Goal: Find specific page/section: Find specific page/section

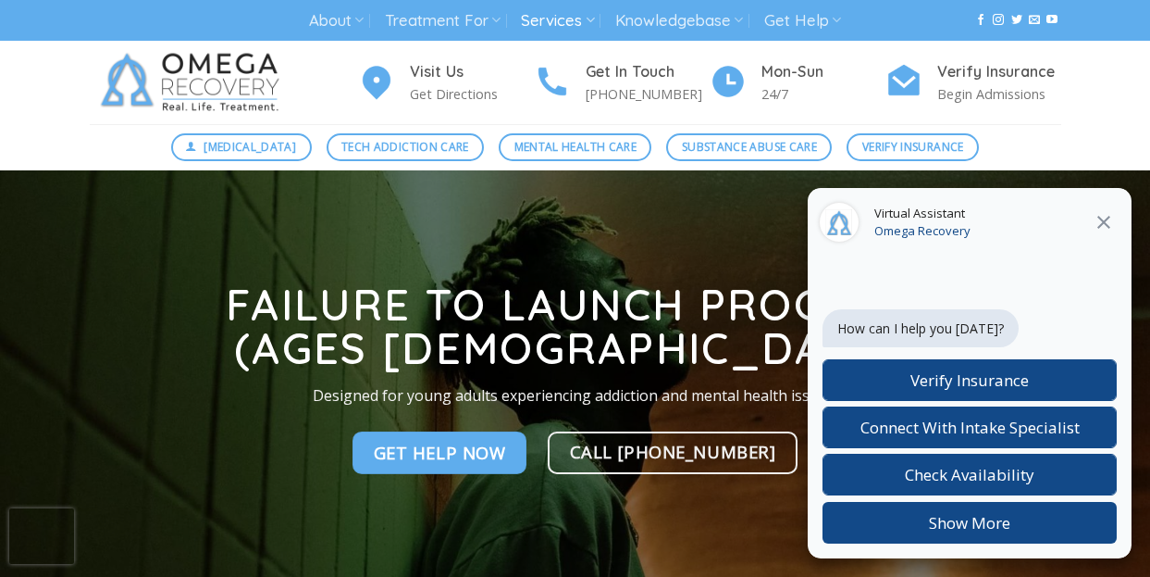
click at [1106, 223] on icon "Close" at bounding box center [1104, 222] width 13 height 13
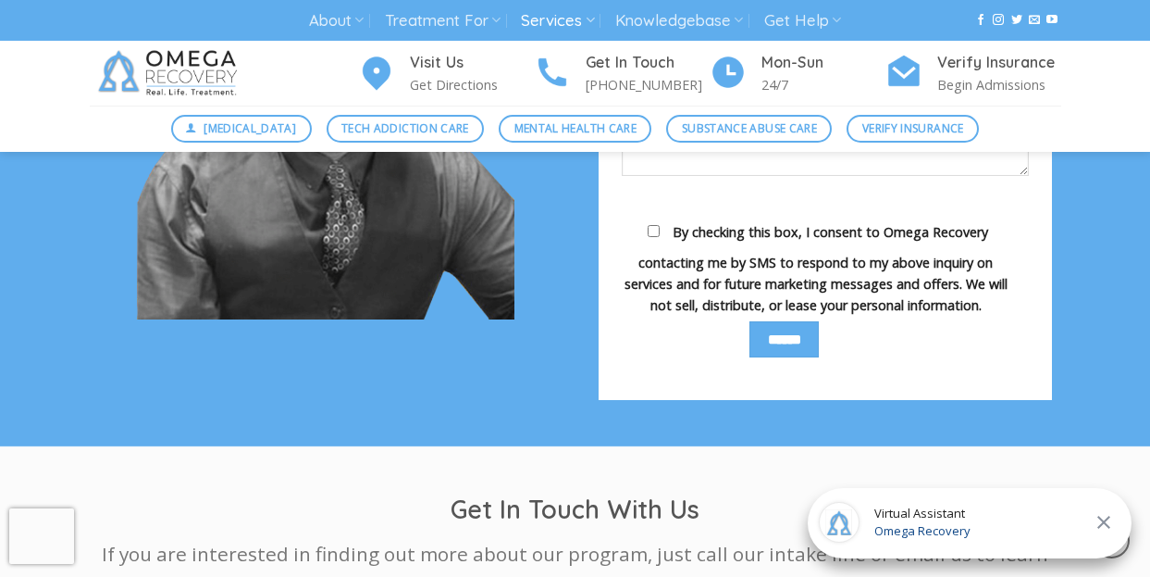
scroll to position [2048, 0]
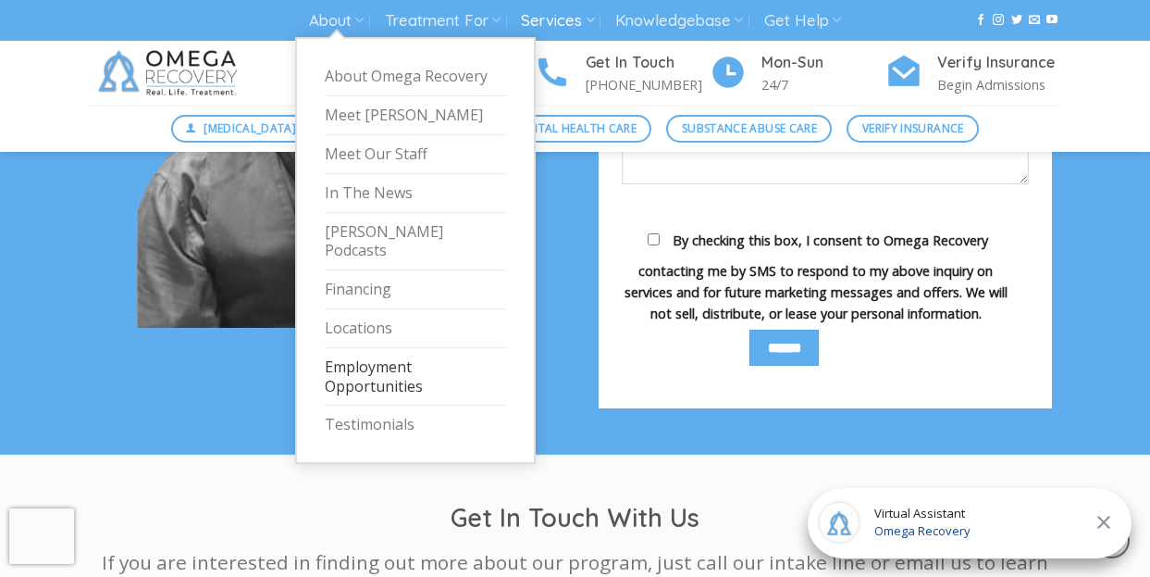
click at [370, 363] on link "Employment Opportunities" at bounding box center [415, 377] width 181 height 58
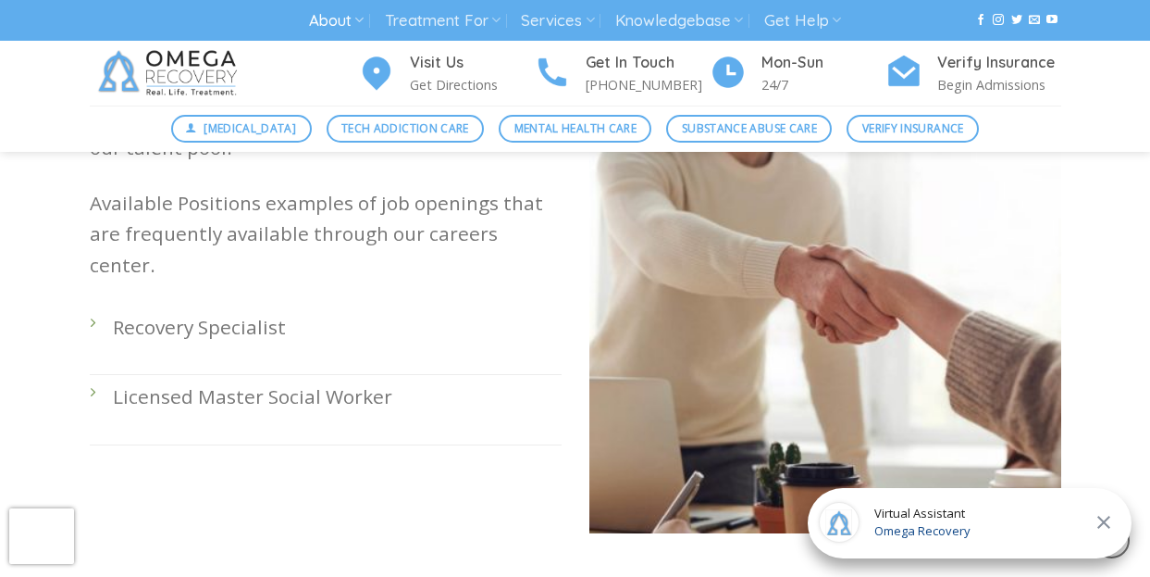
scroll to position [610, 0]
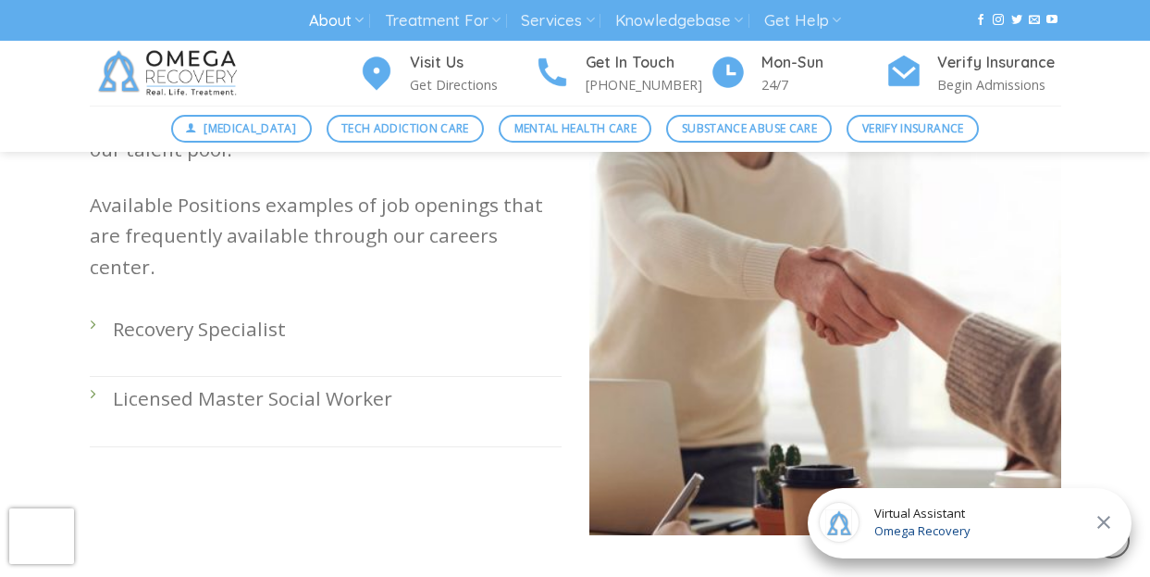
click at [93, 307] on li "Recovery Specialist" at bounding box center [326, 341] width 472 height 69
click at [149, 314] on p "Recovery Specialist" at bounding box center [337, 329] width 449 height 31
click at [254, 383] on p "Licensed Master Social Worker" at bounding box center [337, 398] width 449 height 31
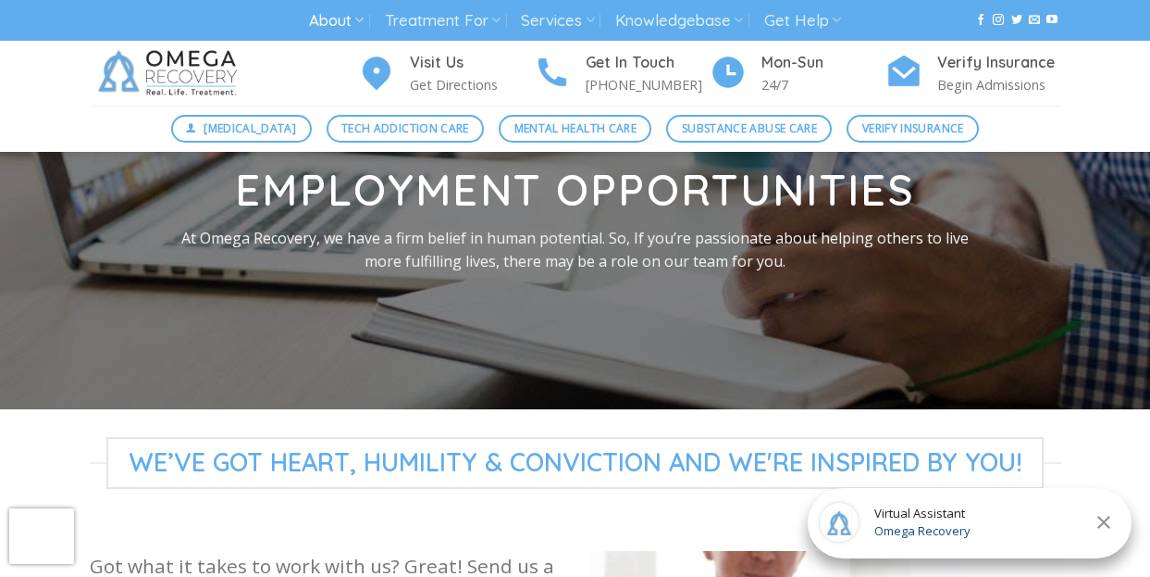
scroll to position [0, 0]
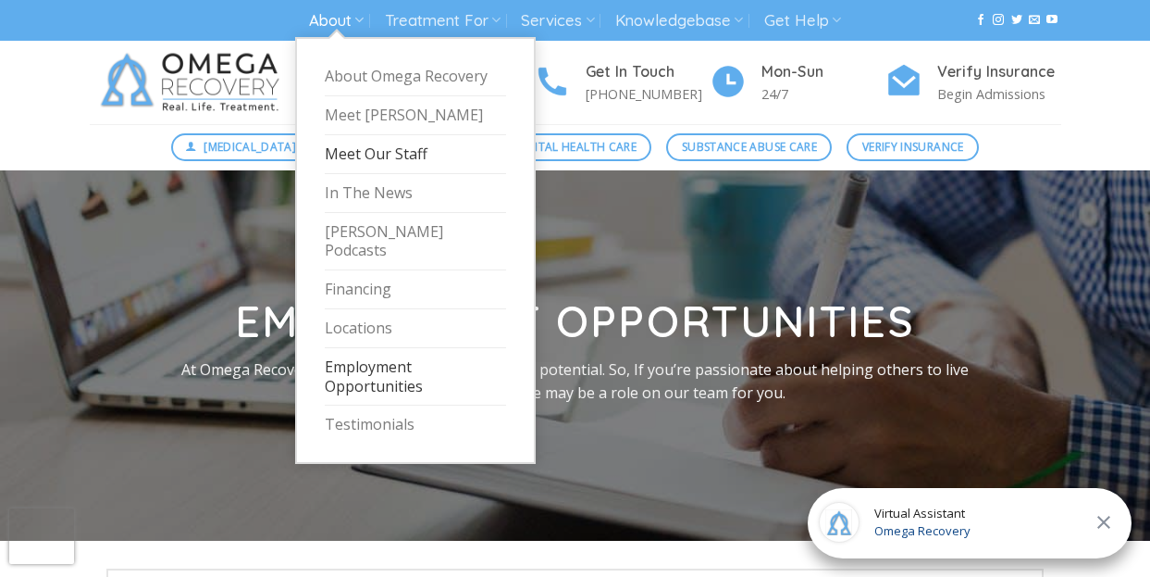
click at [411, 148] on link "Meet Our Staff" at bounding box center [415, 154] width 181 height 39
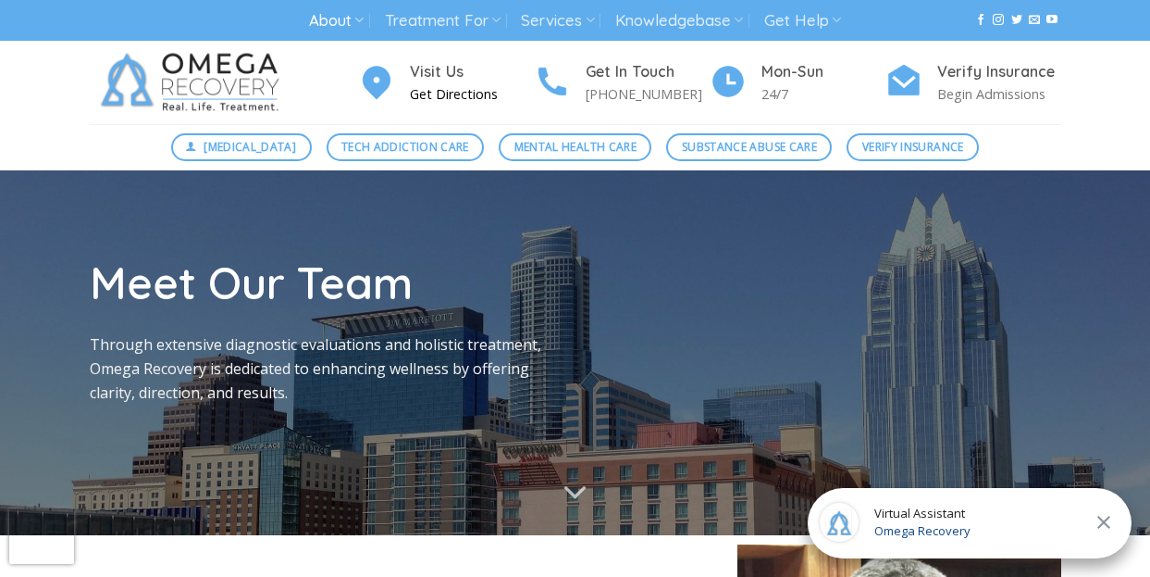
click at [428, 72] on h4 "Visit Us" at bounding box center [472, 72] width 124 height 24
